Goal: Task Accomplishment & Management: Use online tool/utility

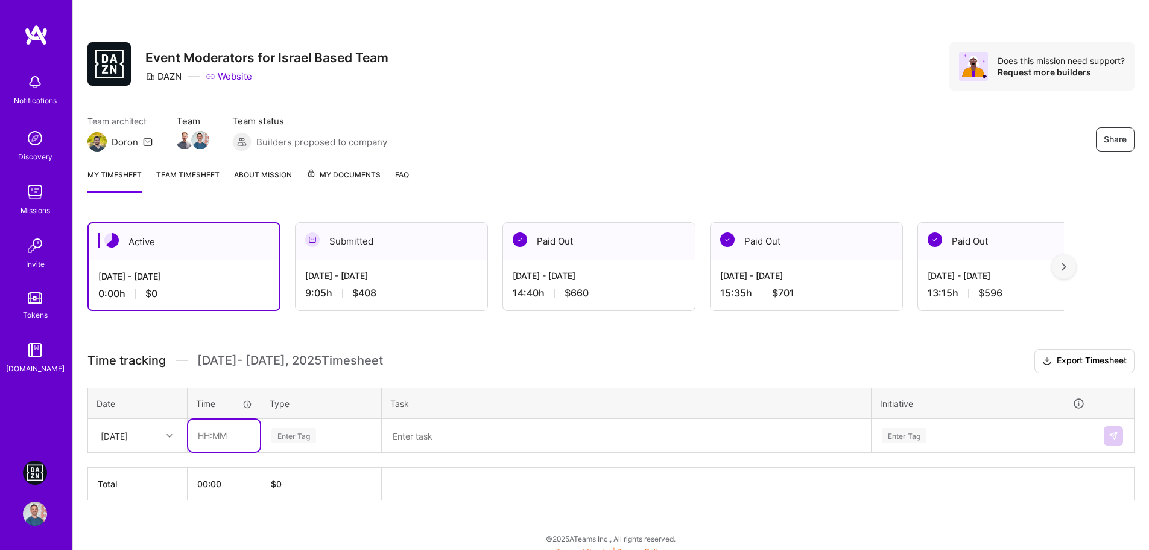
click at [196, 436] on input "text" at bounding box center [224, 435] width 72 height 32
click at [437, 436] on textarea at bounding box center [626, 435] width 487 height 31
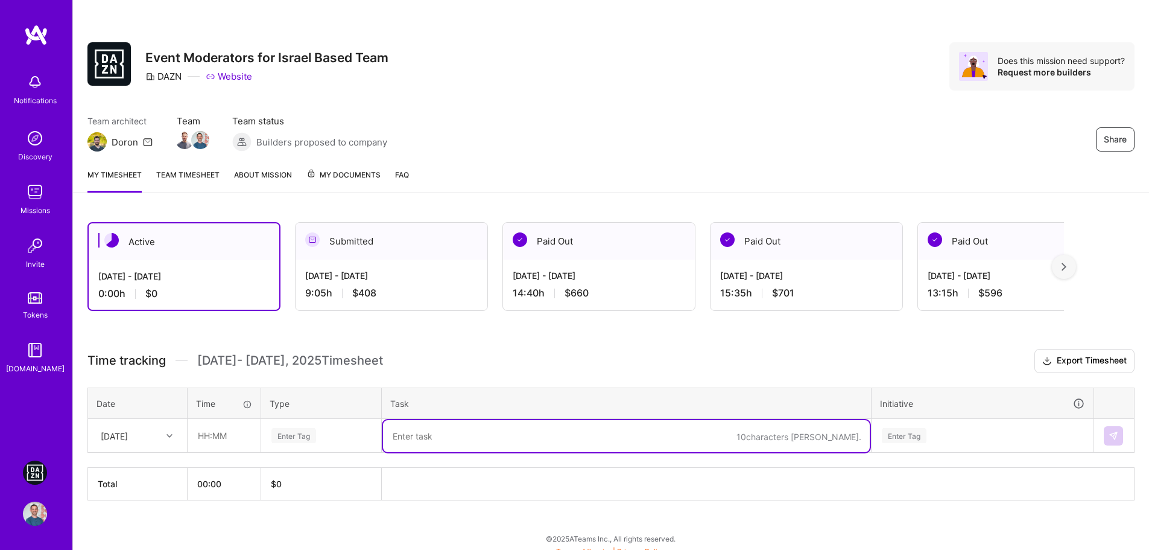
paste textarea "Shimizu S-Pulse v [GEOGRAPHIC_DATA] [PERSON_NAME]"
paste textarea "Kashima v [GEOGRAPHIC_DATA]"
type textarea "Shimizu S-Pulse v [GEOGRAPHIC_DATA] [PERSON_NAME] and Kashima v [GEOGRAPHIC_DAT…"
click at [916, 439] on div "Enter Tag" at bounding box center [982, 435] width 221 height 31
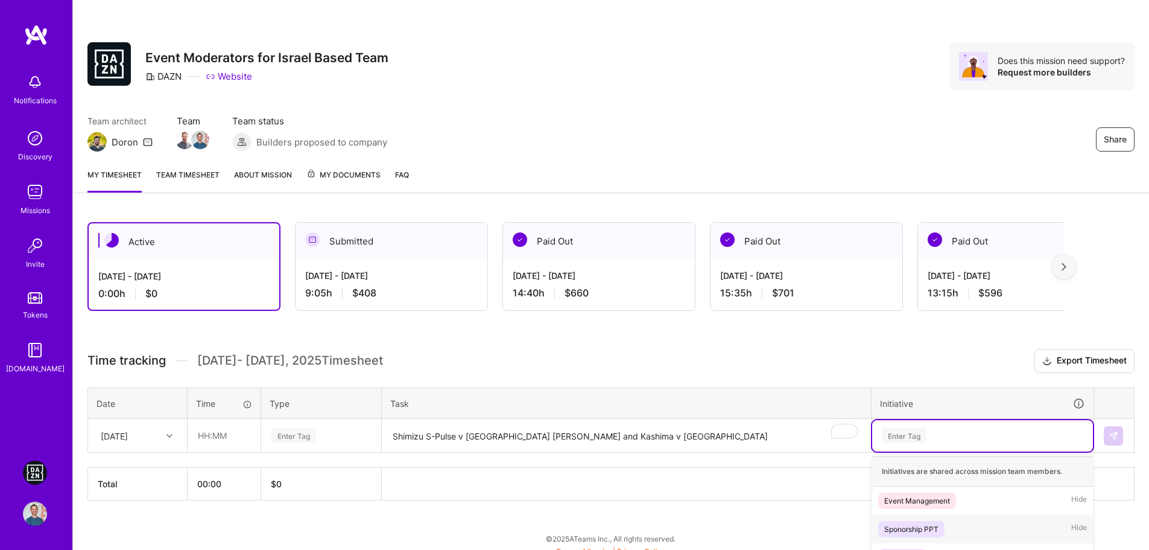
scroll to position [107, 0]
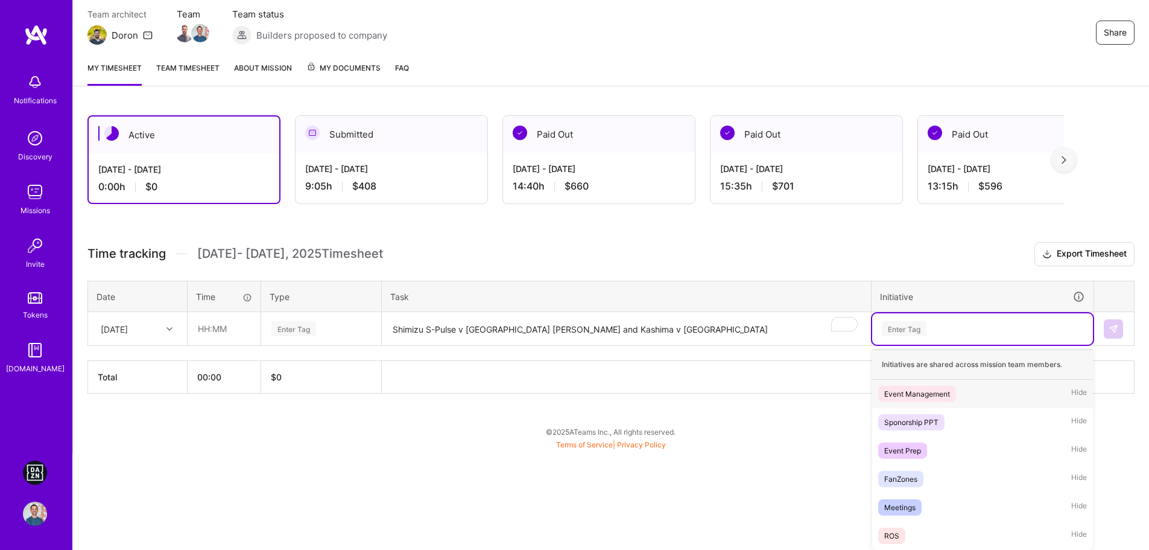
click at [931, 398] on div "Event Management" at bounding box center [917, 393] width 66 height 13
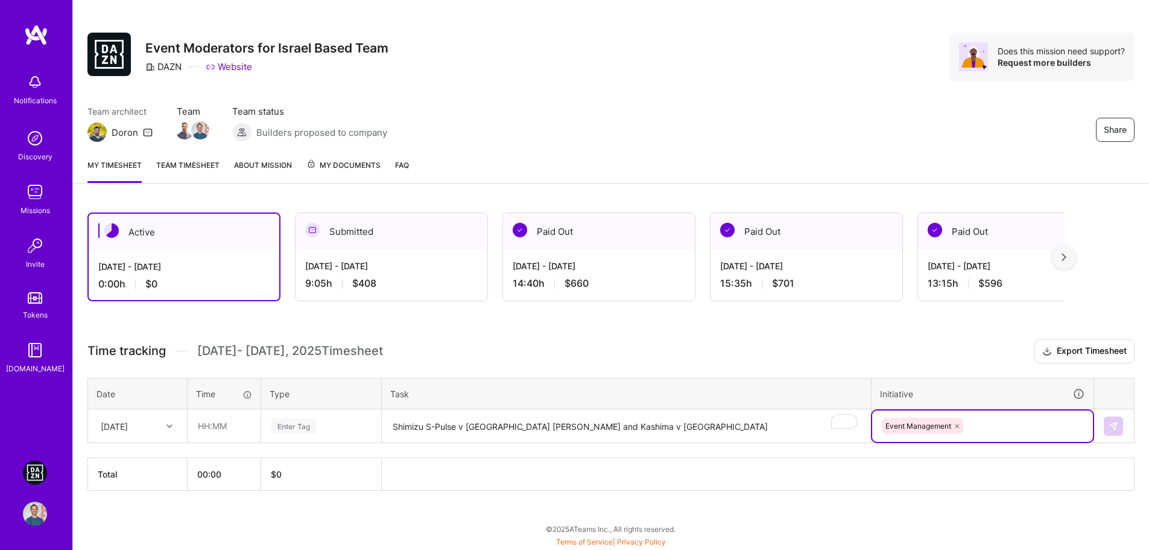
click at [326, 417] on div "Enter Tag" at bounding box center [321, 425] width 119 height 31
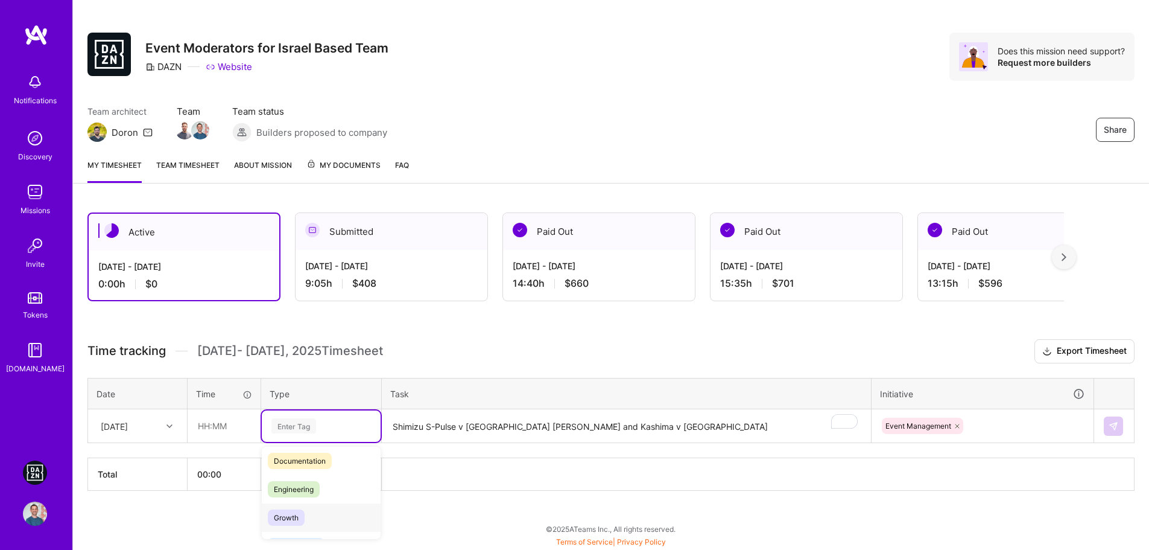
scroll to position [121, 0]
click at [306, 487] on span "Management" at bounding box center [296, 486] width 57 height 16
click at [575, 354] on h3 "Time tracking [DATE] - [DATE] Timesheet Export Timesheet" at bounding box center [610, 351] width 1047 height 24
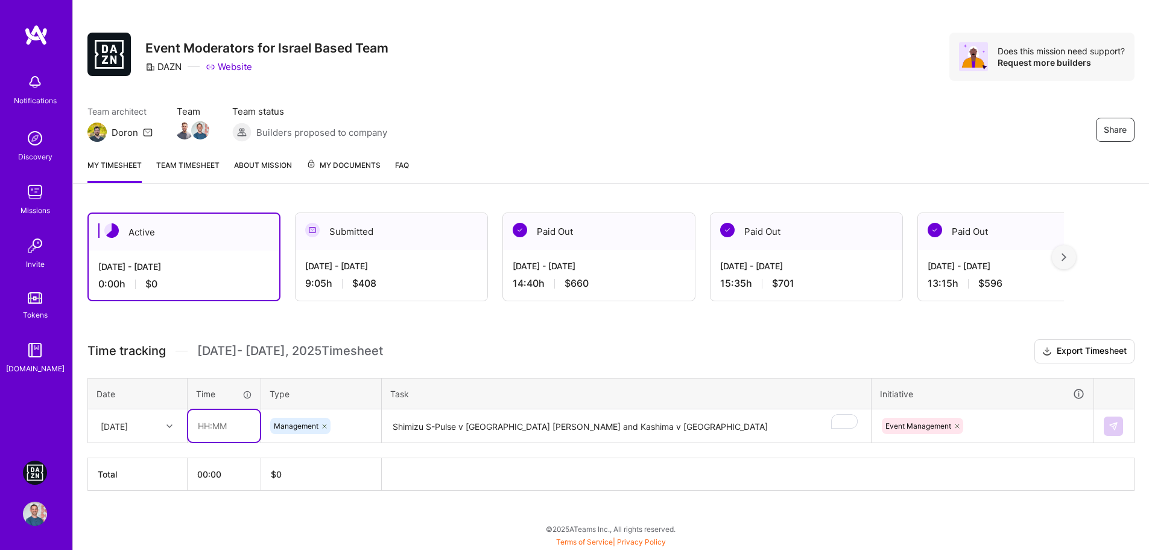
click at [198, 426] on input "text" at bounding box center [224, 426] width 72 height 32
drag, startPoint x: 207, startPoint y: 425, endPoint x: 215, endPoint y: 425, distance: 7.8
click at [215, 425] on input "3:45" at bounding box center [224, 426] width 72 height 32
type input "03:40"
click at [589, 335] on div "Active [DATE] - [DATE] 0:00 h $0 Submitted [DATE] - [DATE] 9:05 h $408 Paid Out…" at bounding box center [611, 374] width 1076 height 352
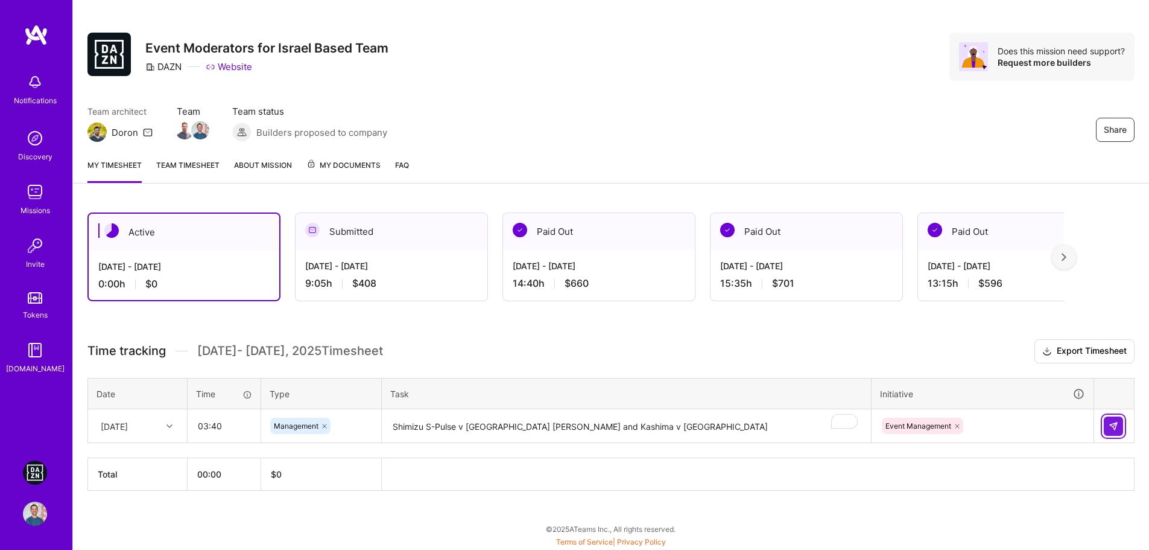
click at [1115, 421] on img at bounding box center [1114, 426] width 10 height 10
